Goal: Obtain resource: Download file/media

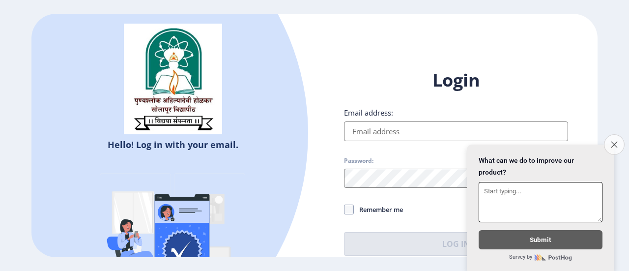
click at [509, 141] on button "Close survey" at bounding box center [614, 144] width 21 height 21
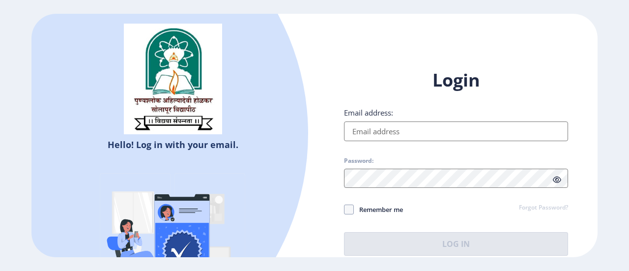
click at [482, 132] on input "Email address:" at bounding box center [456, 131] width 224 height 20
type input "[EMAIL_ADDRESS][DOMAIN_NAME]"
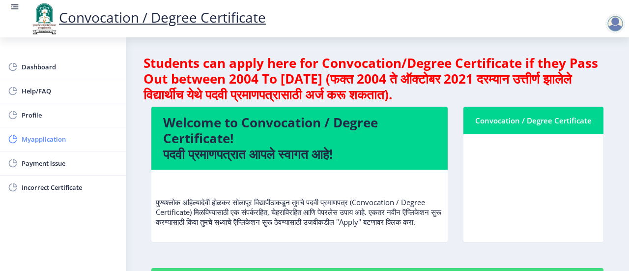
click at [56, 141] on span "Myapplication" at bounding box center [70, 139] width 96 height 12
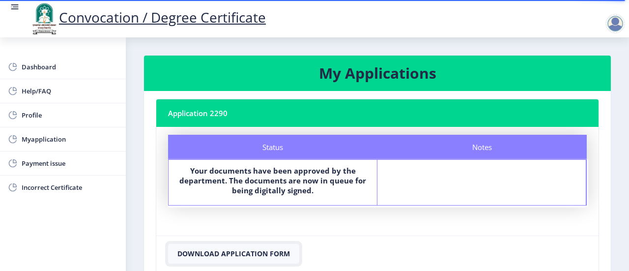
click at [271, 251] on button "Download Application Form" at bounding box center [233, 254] width 131 height 20
